Goal: Find specific page/section: Find specific page/section

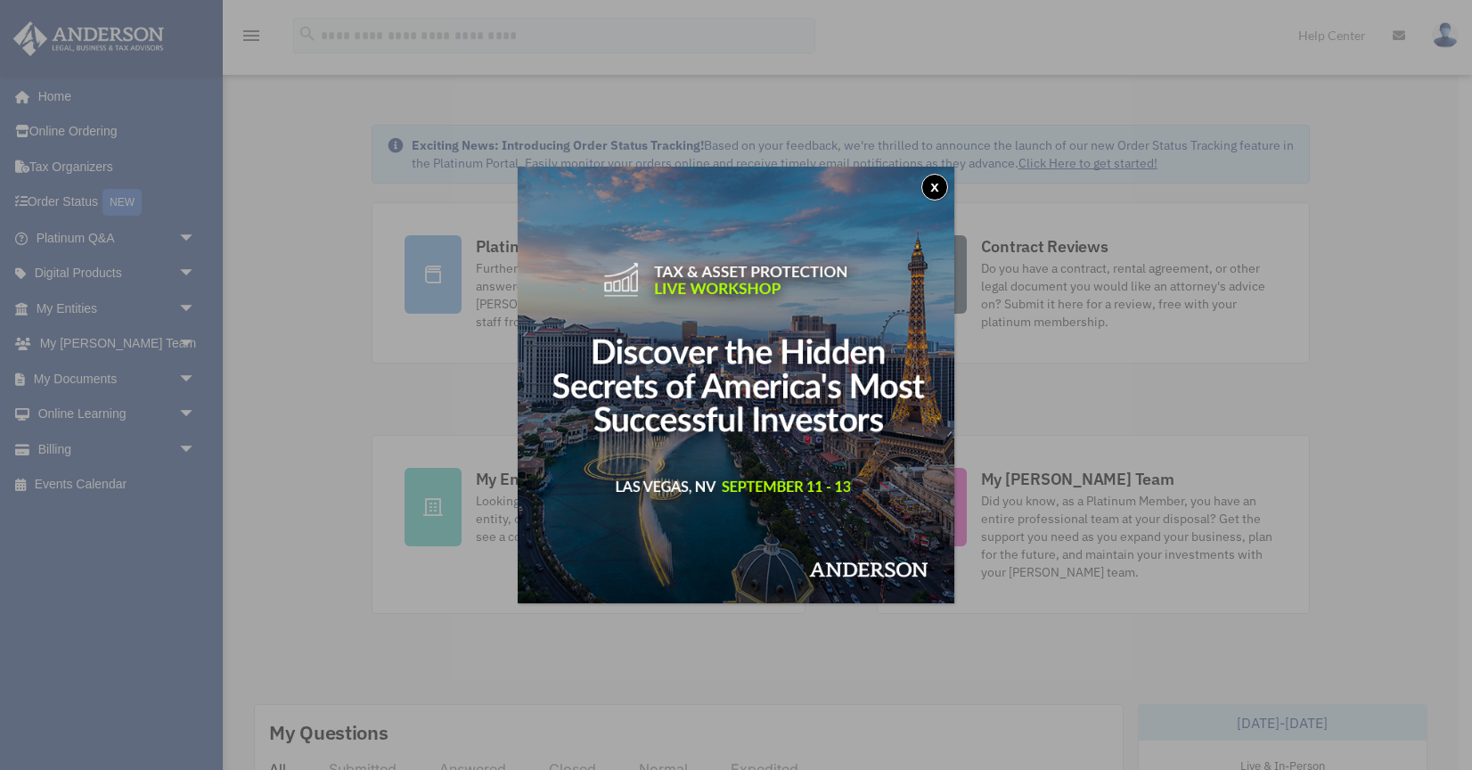
click at [937, 183] on button "x" at bounding box center [934, 187] width 27 height 27
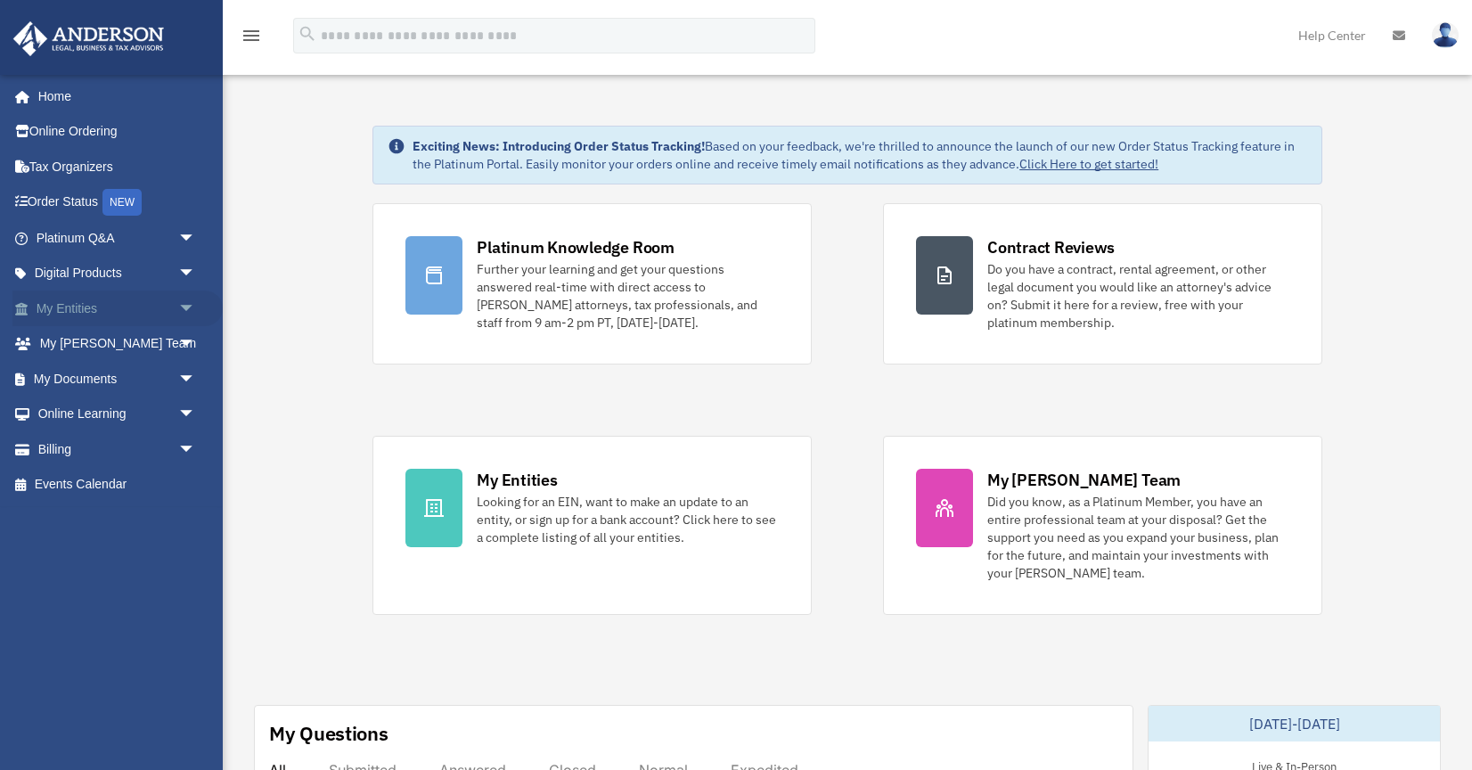
click at [85, 302] on link "My Entities arrow_drop_down" at bounding box center [117, 308] width 210 height 36
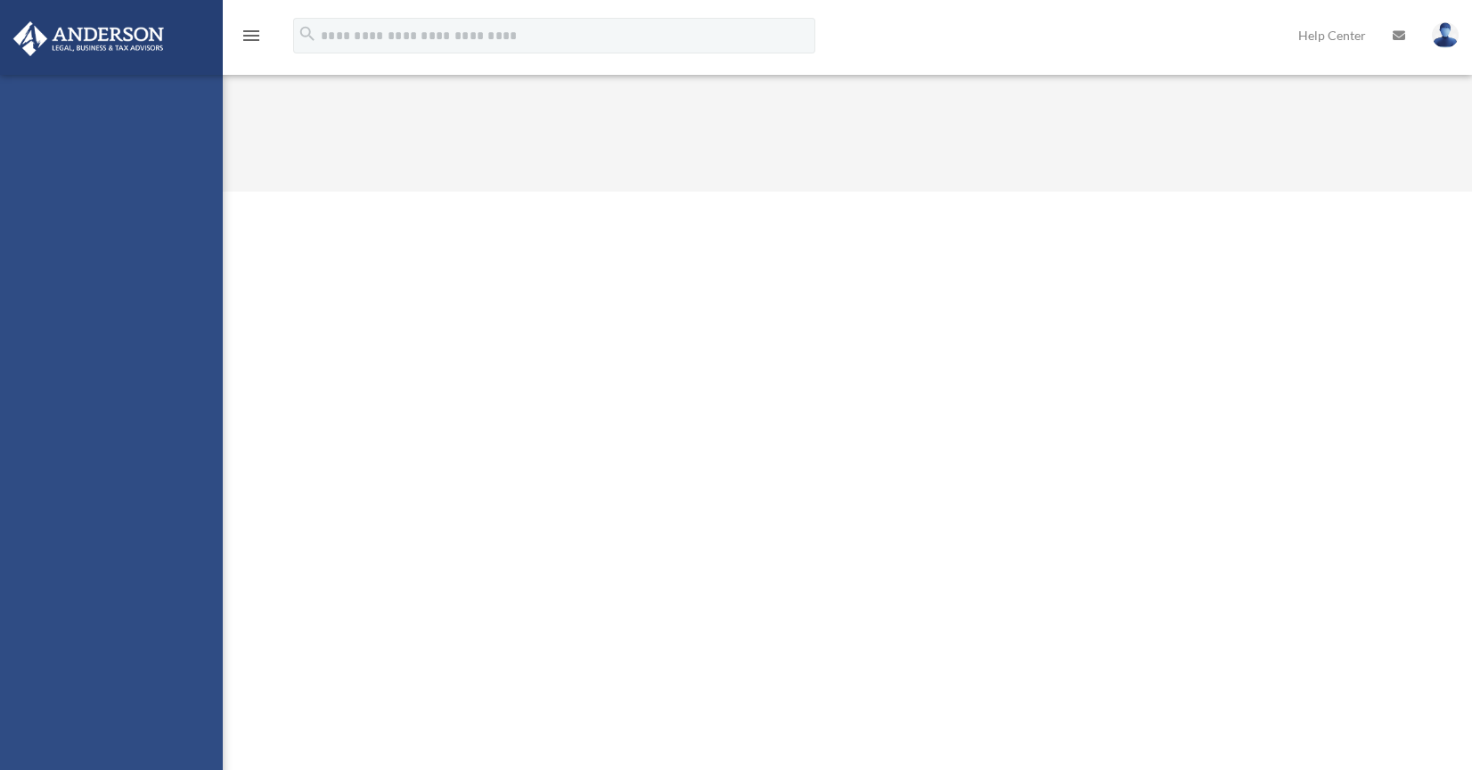
click at [186, 304] on div "[PERSON_NAME][EMAIL_ADDRESS][DOMAIN_NAME] Sign Out [PERSON_NAME][EMAIL_ADDRESS]…" at bounding box center [111, 460] width 223 height 770
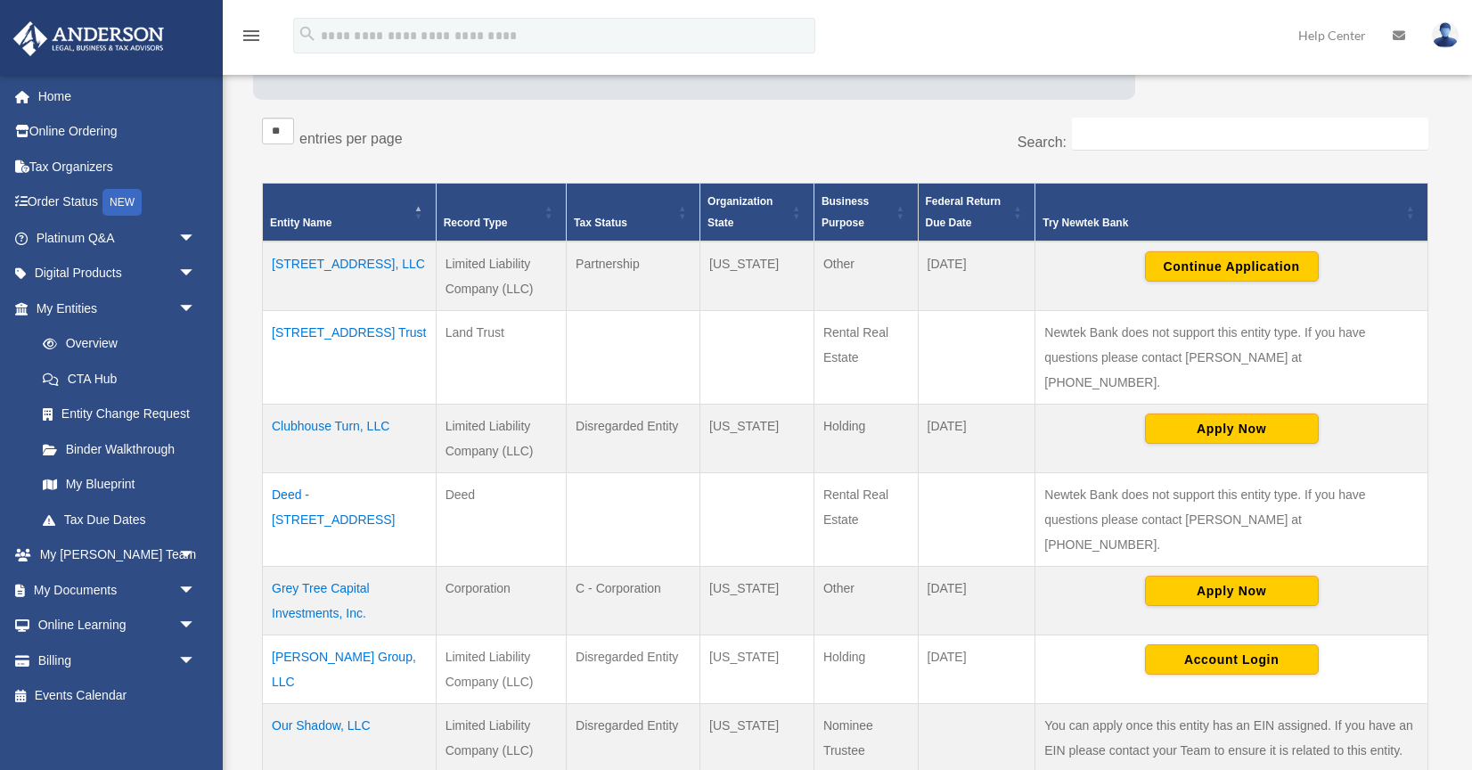
scroll to position [274, 0]
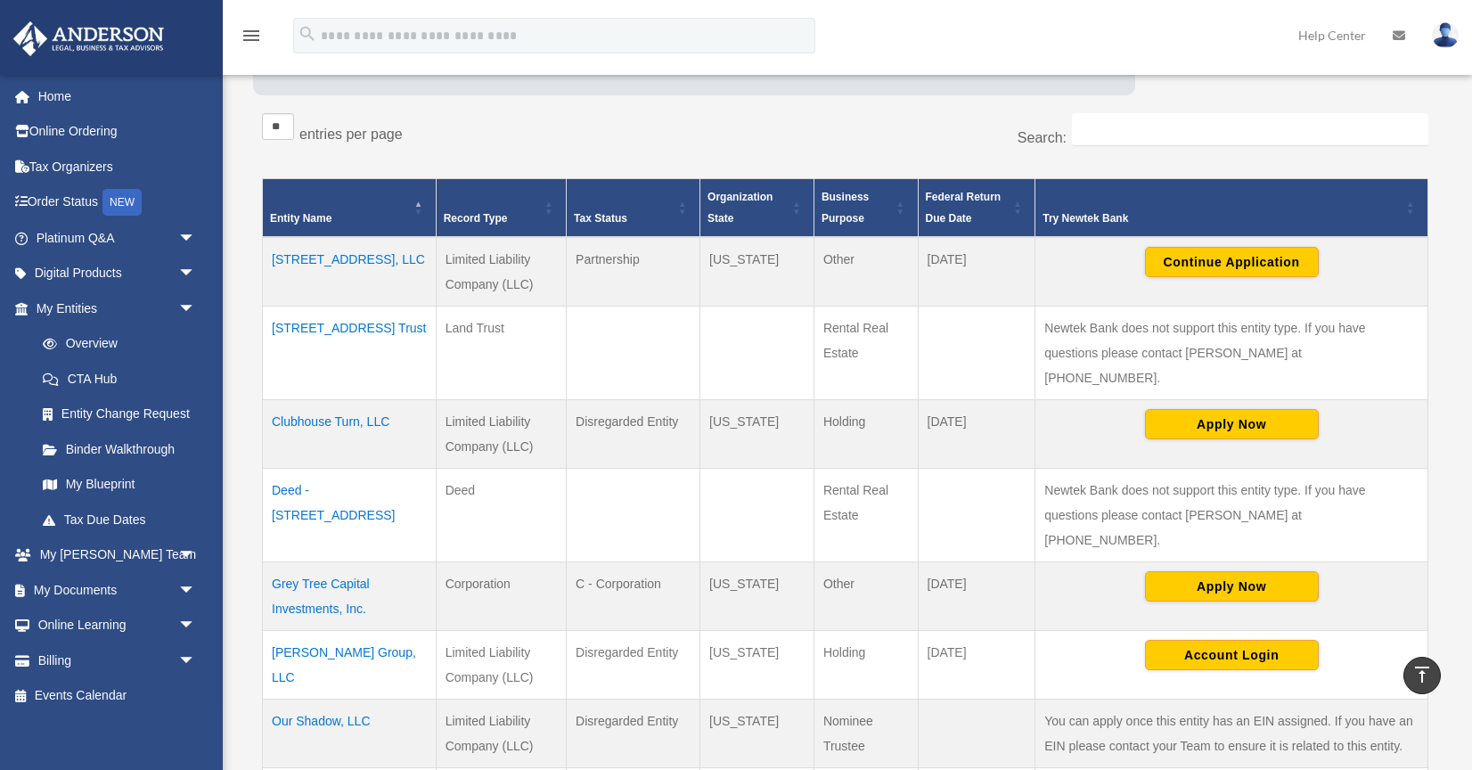
click at [353, 631] on td "Leland Group, LLC" at bounding box center [350, 665] width 174 height 69
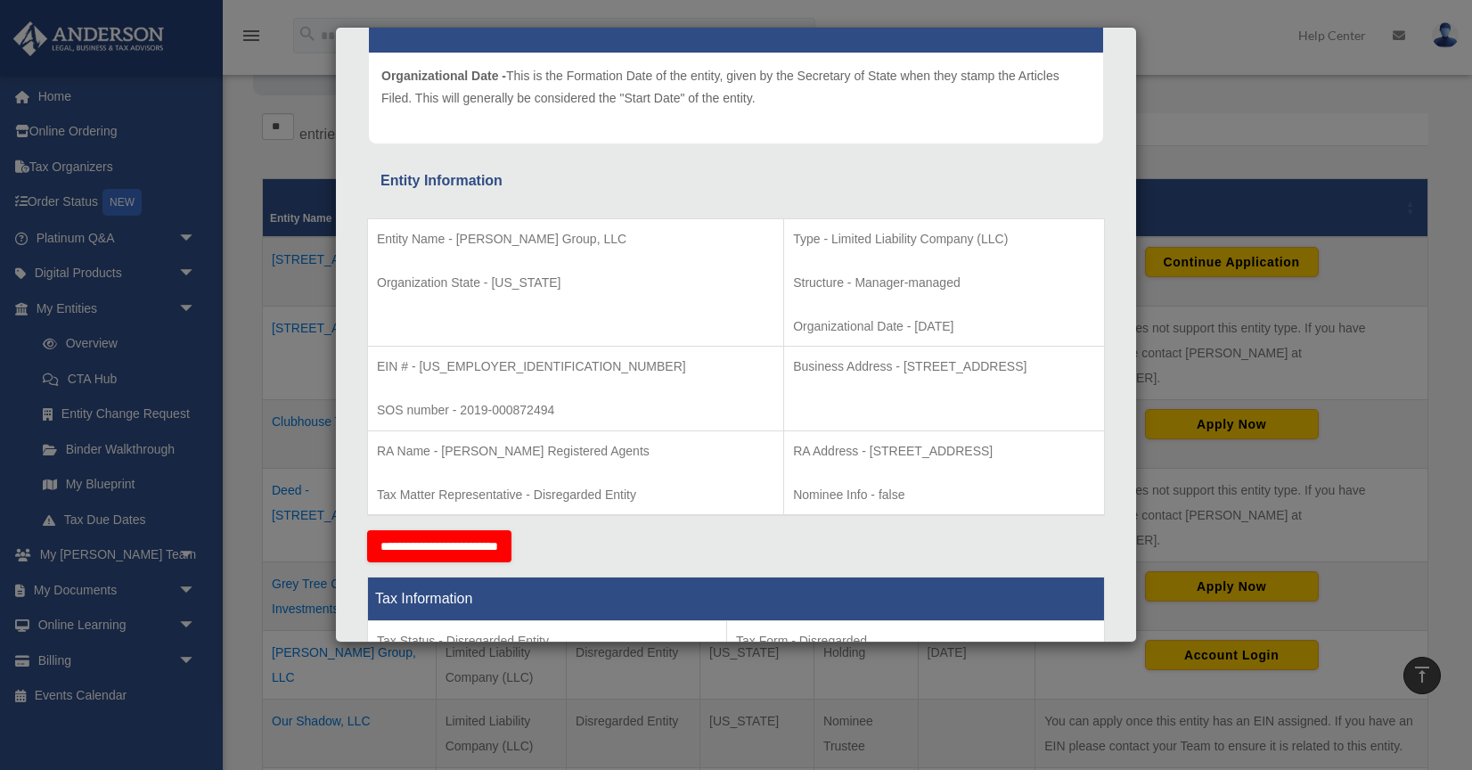
scroll to position [200, 0]
